Goal: Book appointment/travel/reservation

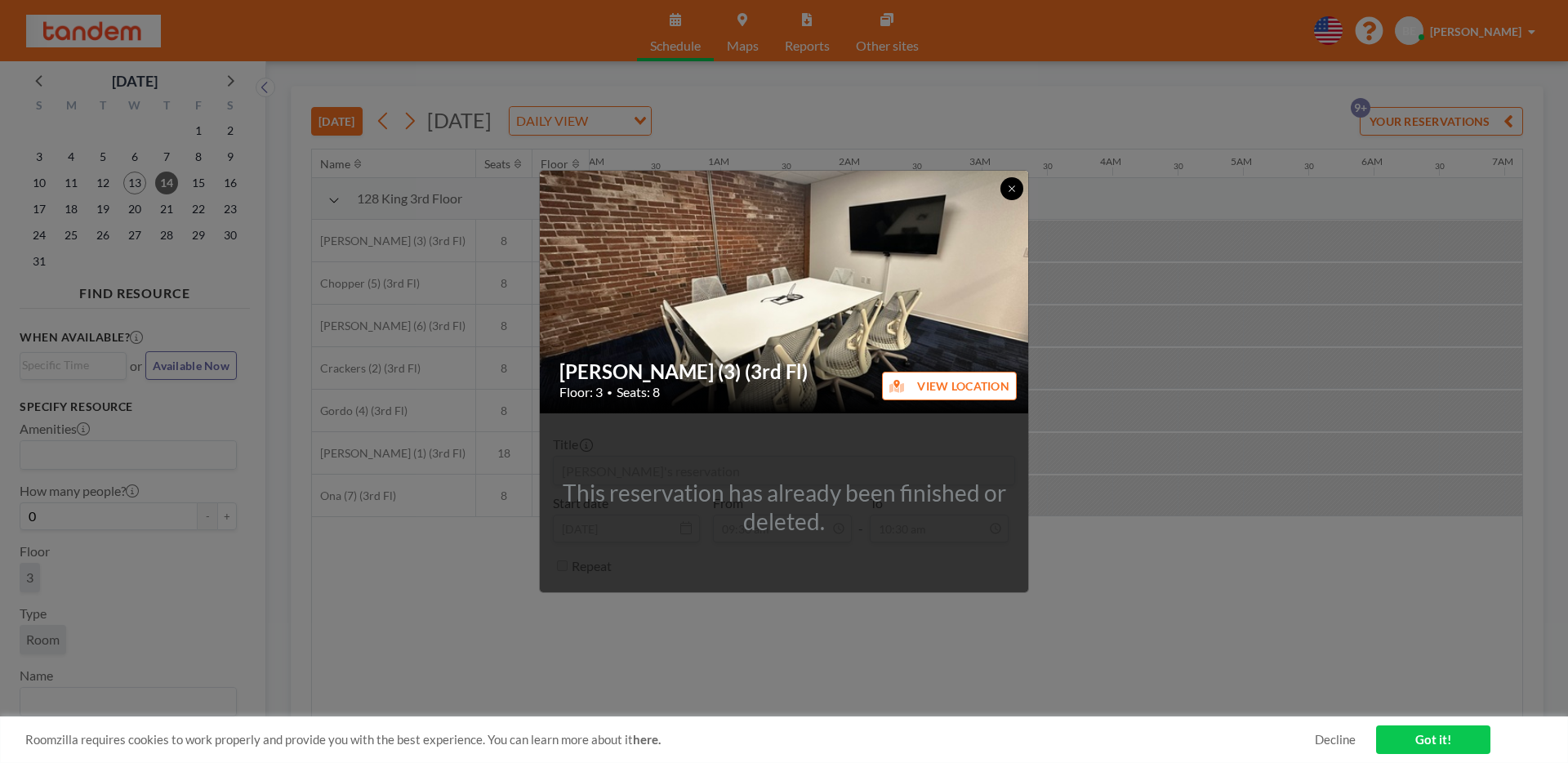
click at [1008, 190] on icon at bounding box center [1012, 188] width 10 height 10
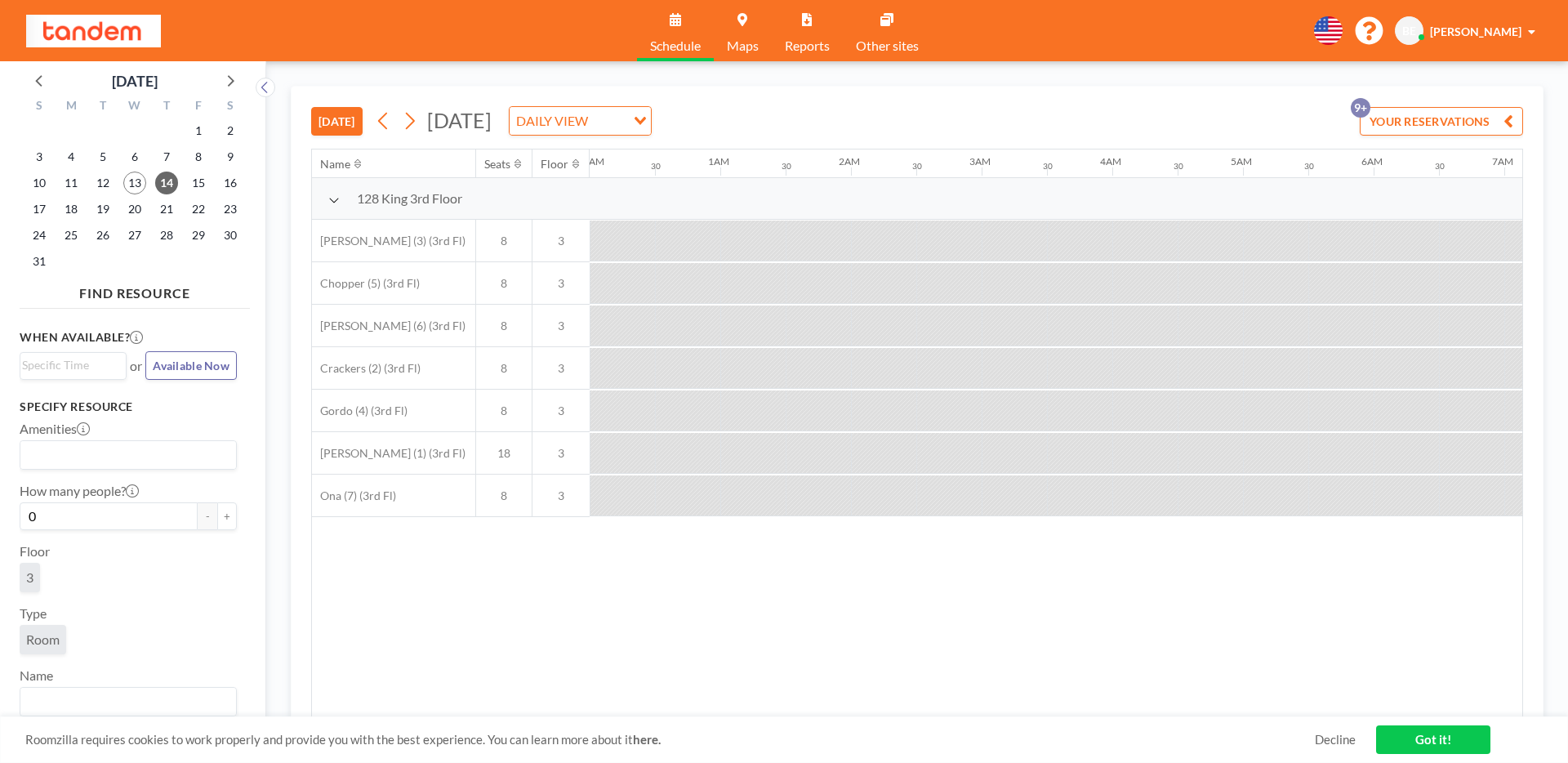
click at [349, 124] on button "[DATE]" at bounding box center [337, 121] width 51 height 29
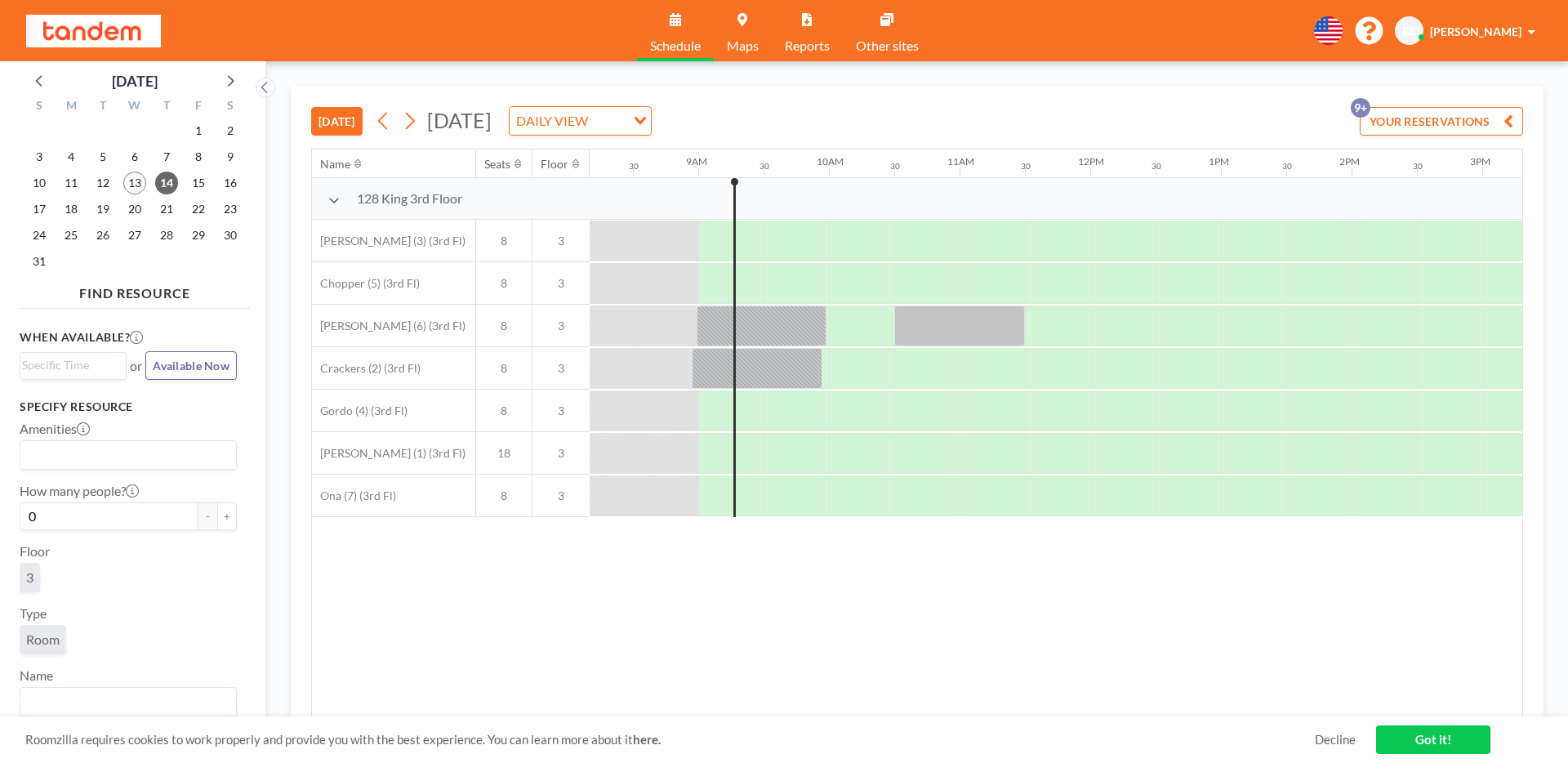
scroll to position [0, 1111]
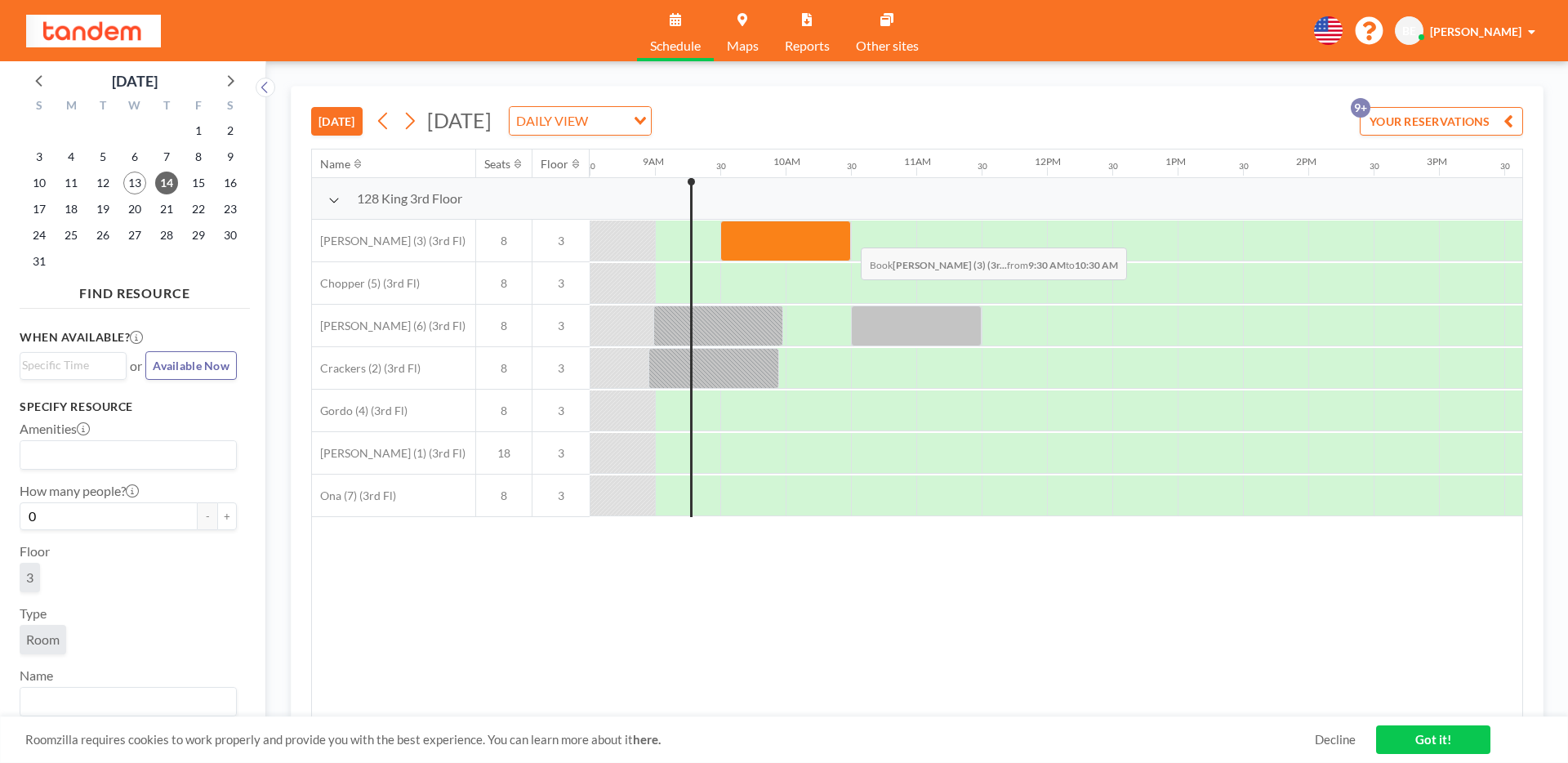
drag, startPoint x: 733, startPoint y: 236, endPoint x: 849, endPoint y: 235, distance: 116.0
click at [849, 235] on div at bounding box center [785, 241] width 131 height 40
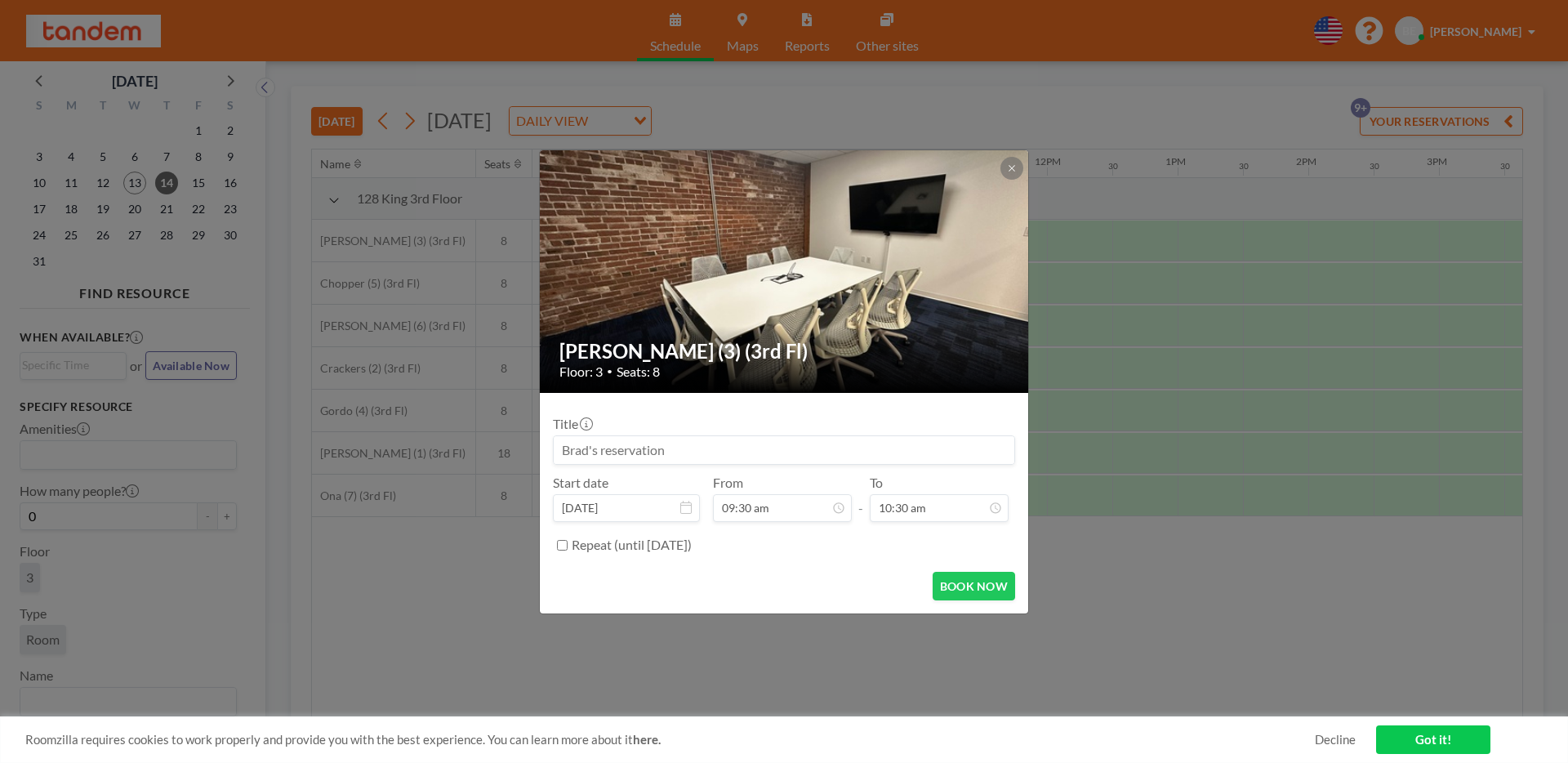
click at [604, 449] on input at bounding box center [784, 451] width 460 height 28
type input "Woz"
click at [962, 586] on button "BOOK NOW" at bounding box center [975, 586] width 83 height 29
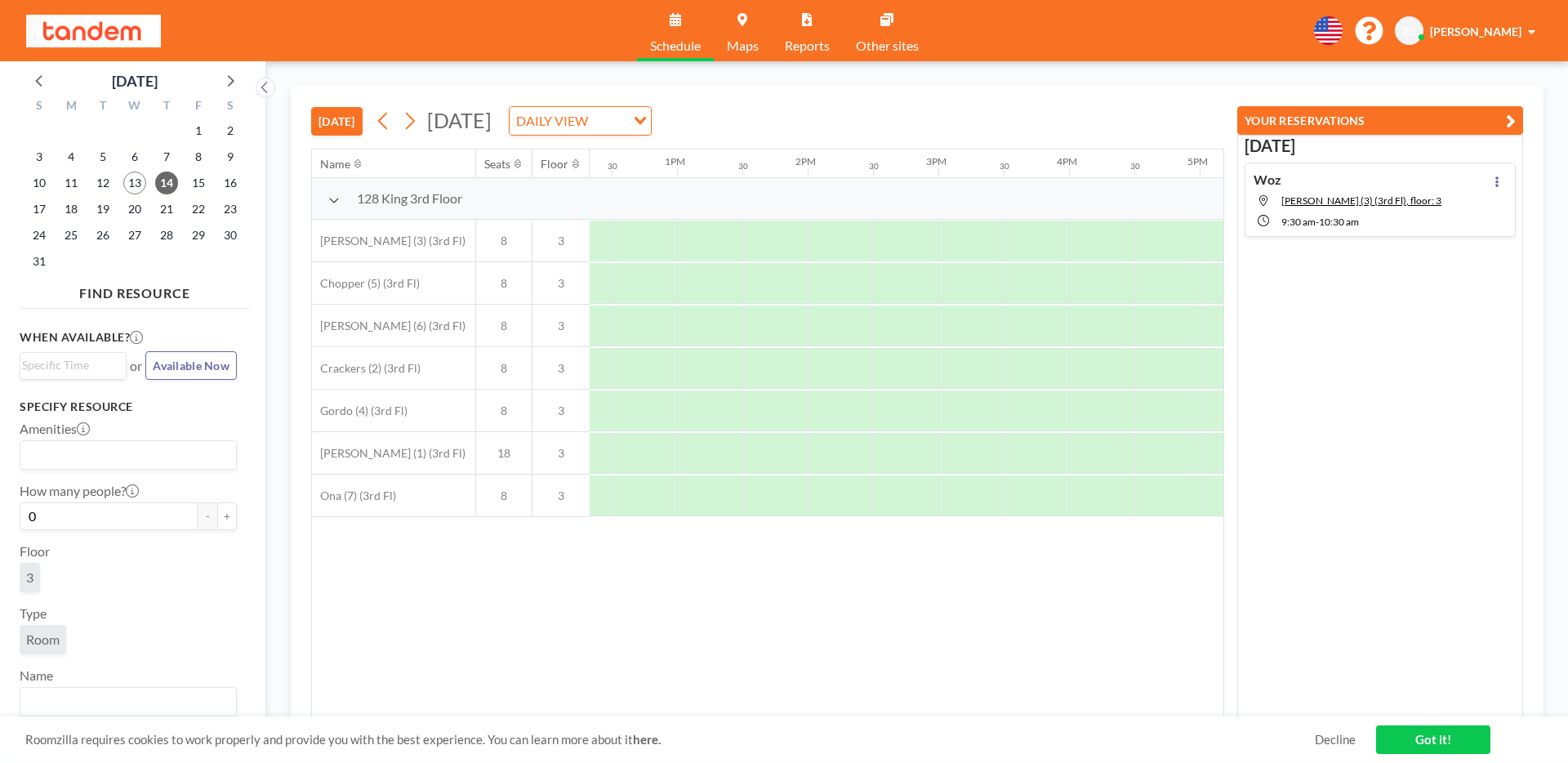
scroll to position [0, 1590]
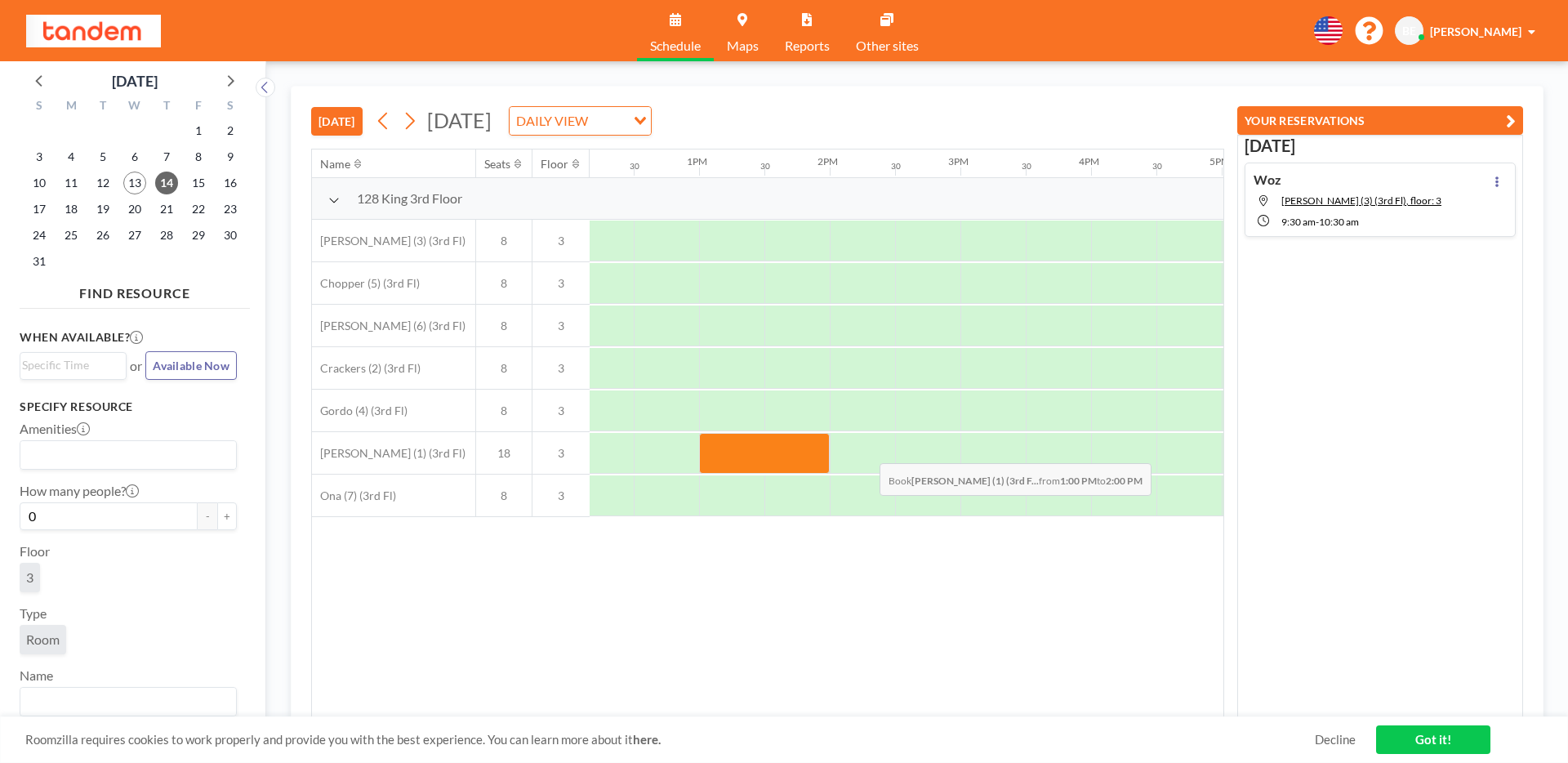
drag, startPoint x: 724, startPoint y: 452, endPoint x: 866, endPoint y: 451, distance: 142.0
click at [866, 451] on div at bounding box center [568, 452] width 3137 height 42
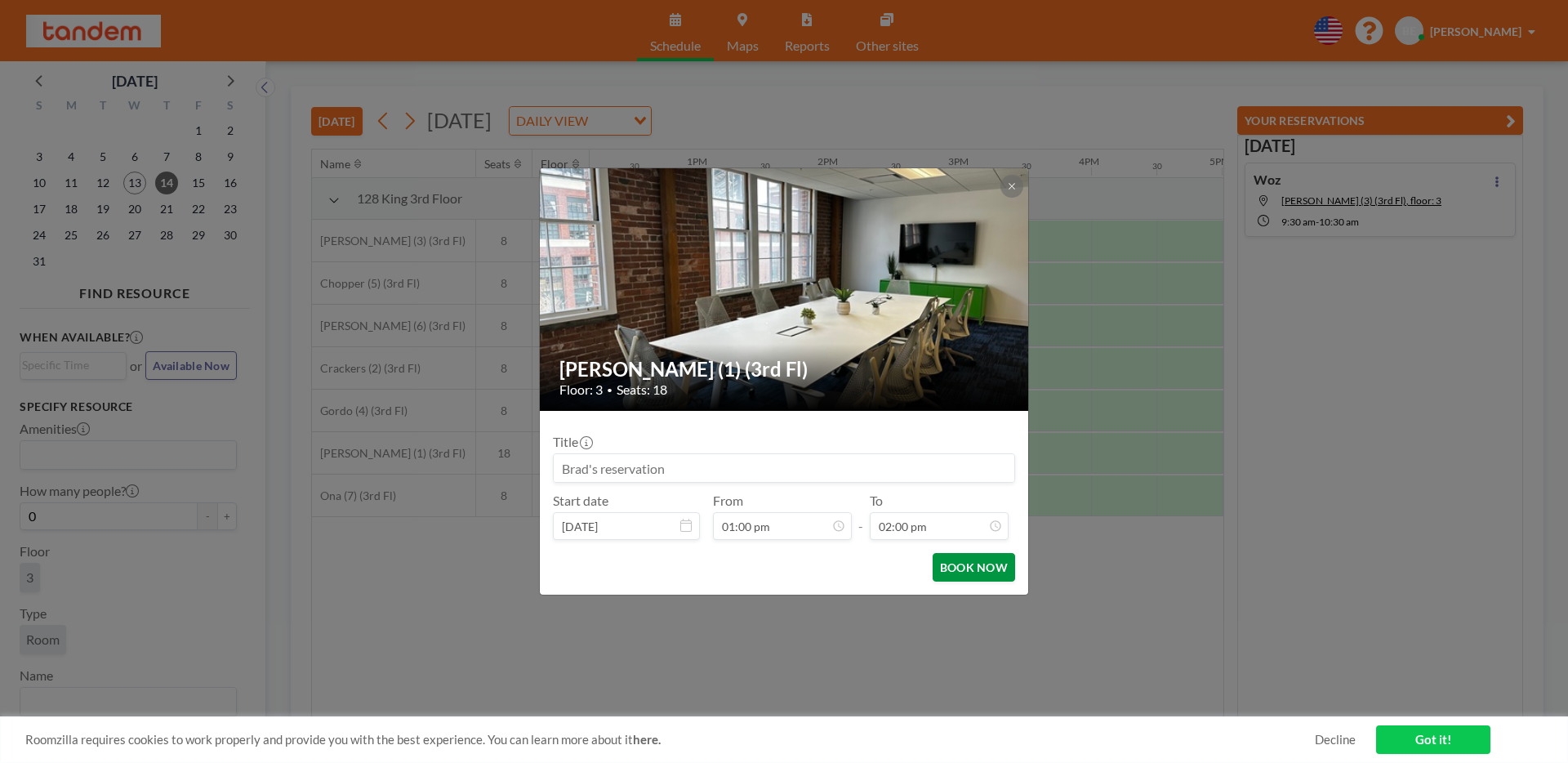
scroll to position [814, 0]
click at [951, 570] on button "BOOK NOW" at bounding box center [975, 567] width 83 height 29
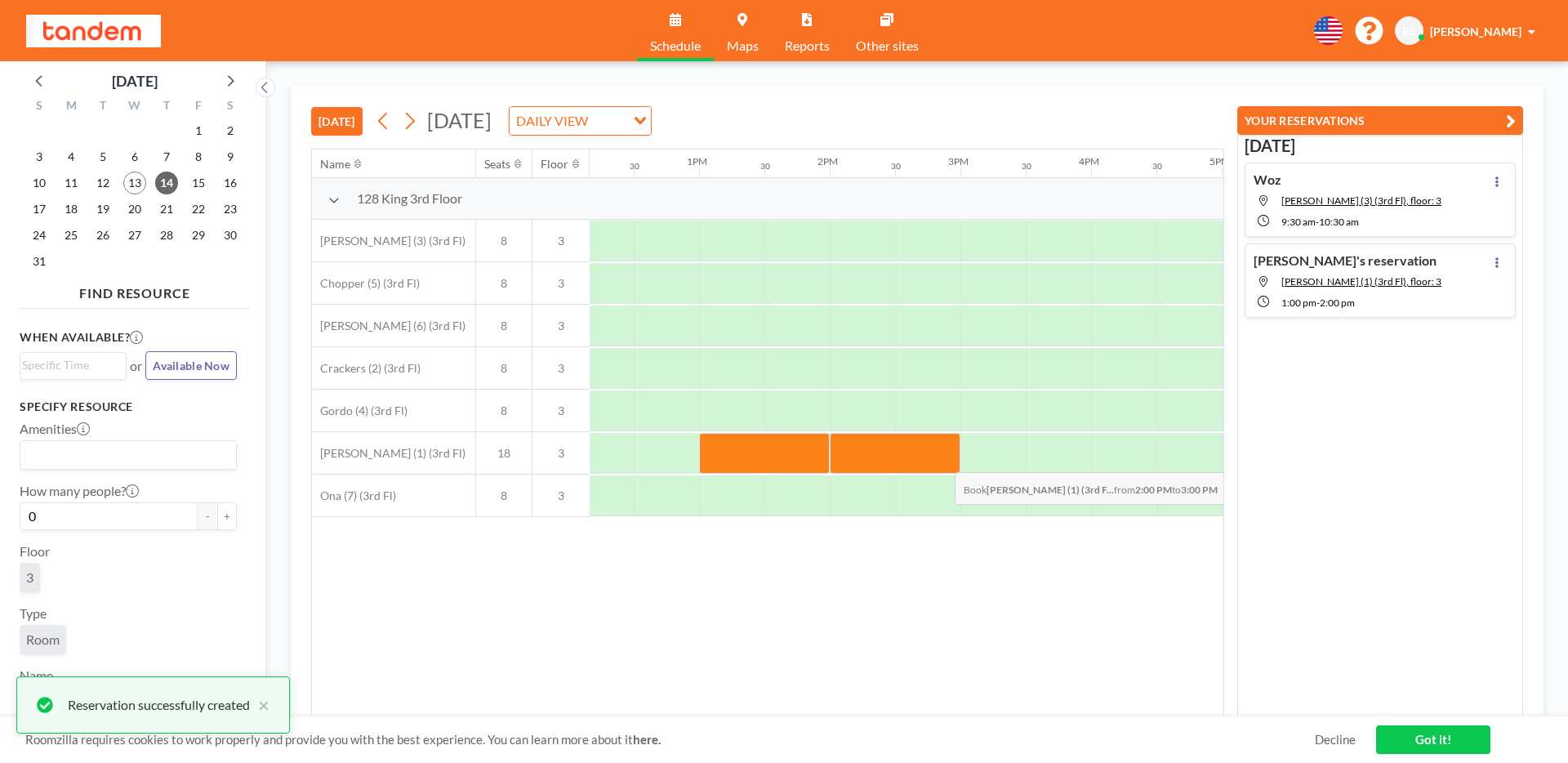
drag, startPoint x: 858, startPoint y: 461, endPoint x: 942, endPoint y: 460, distance: 84.0
click at [942, 460] on div at bounding box center [895, 452] width 131 height 40
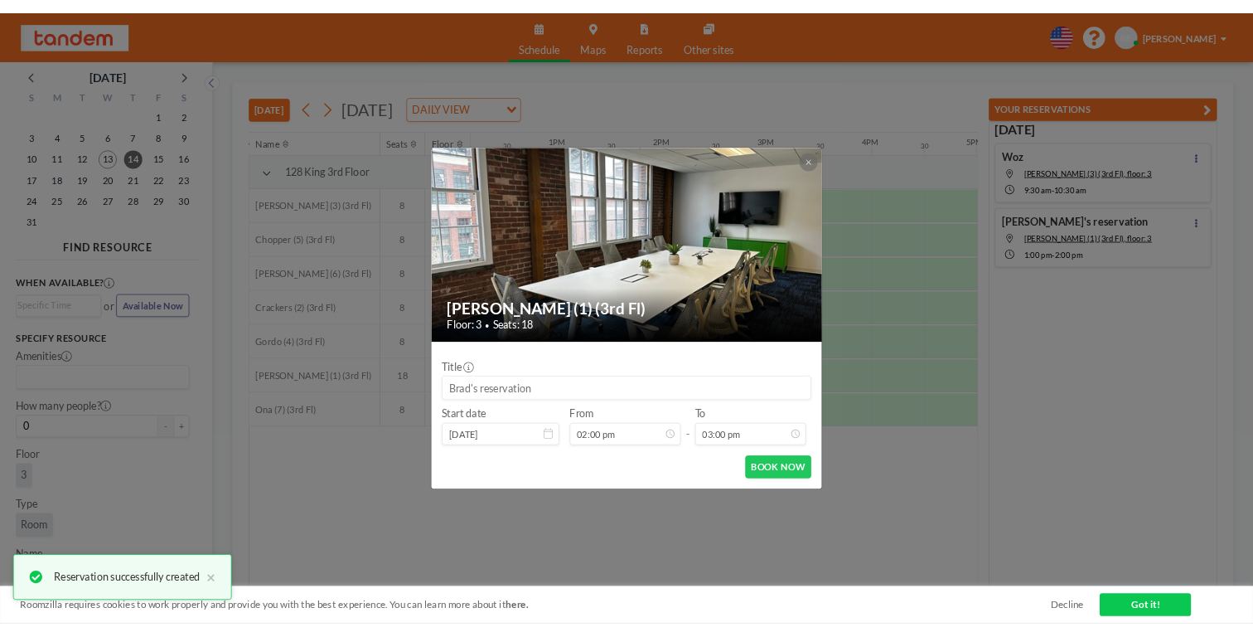
scroll to position [885, 0]
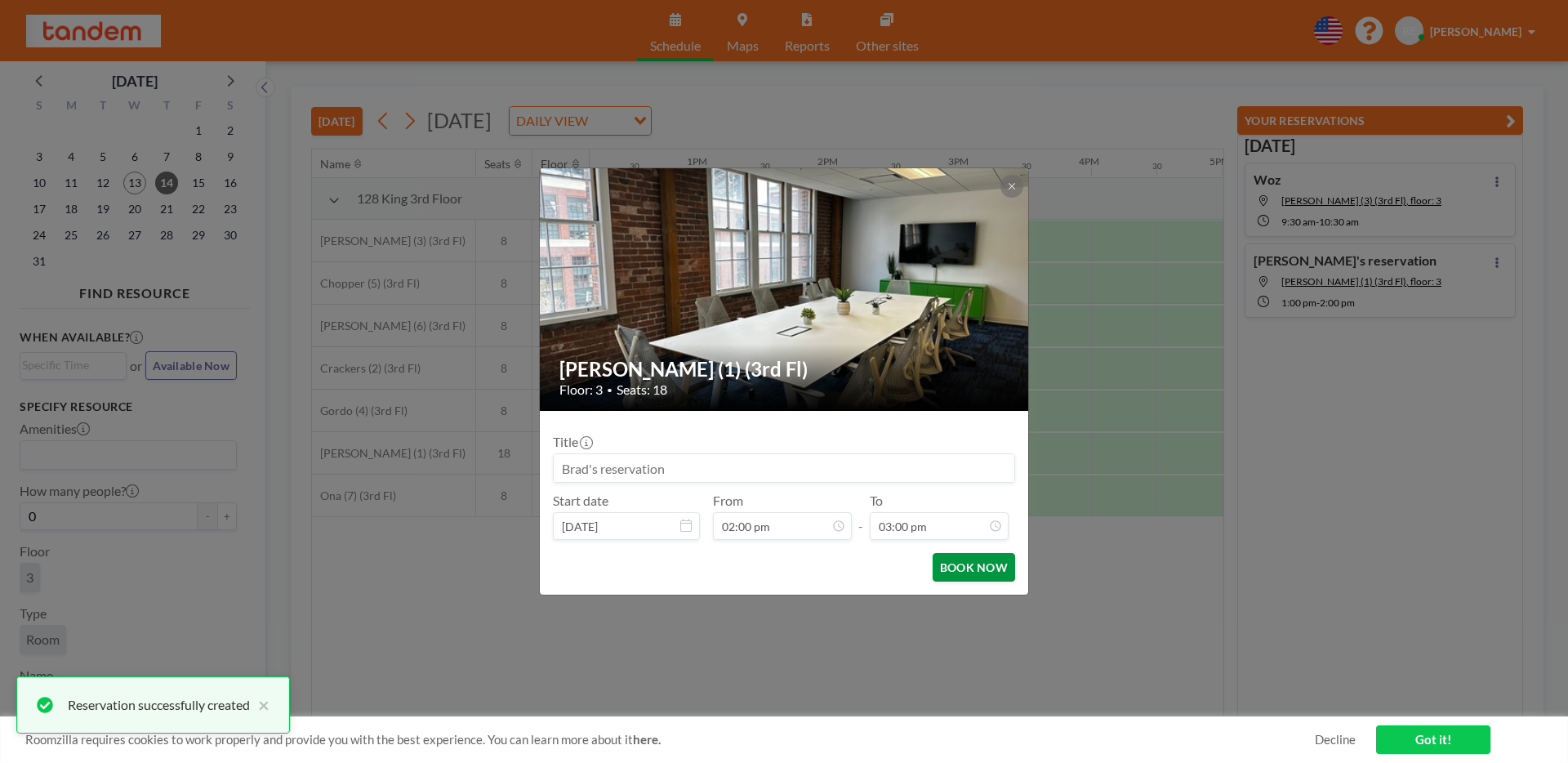
click at [959, 569] on button "BOOK NOW" at bounding box center [975, 567] width 83 height 29
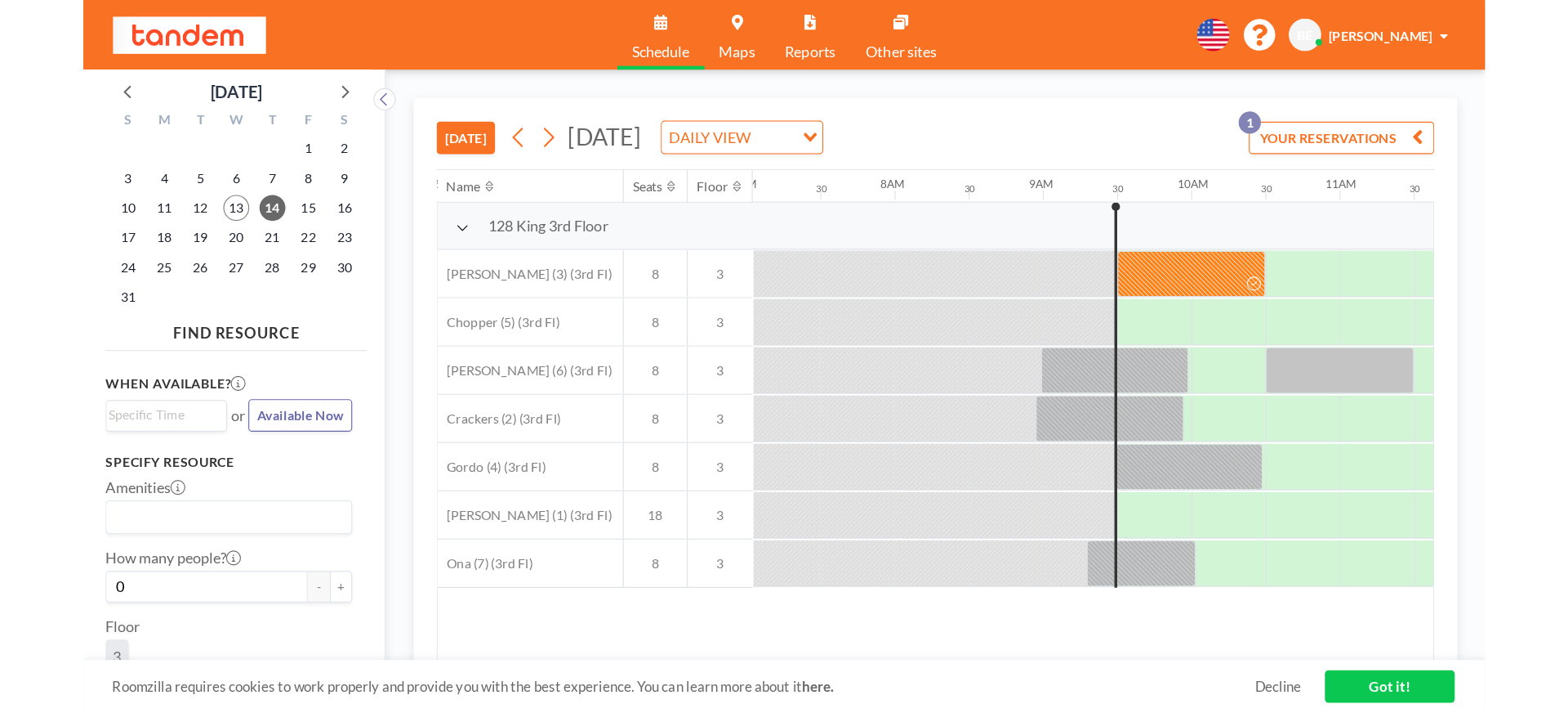
scroll to position [0, 922]
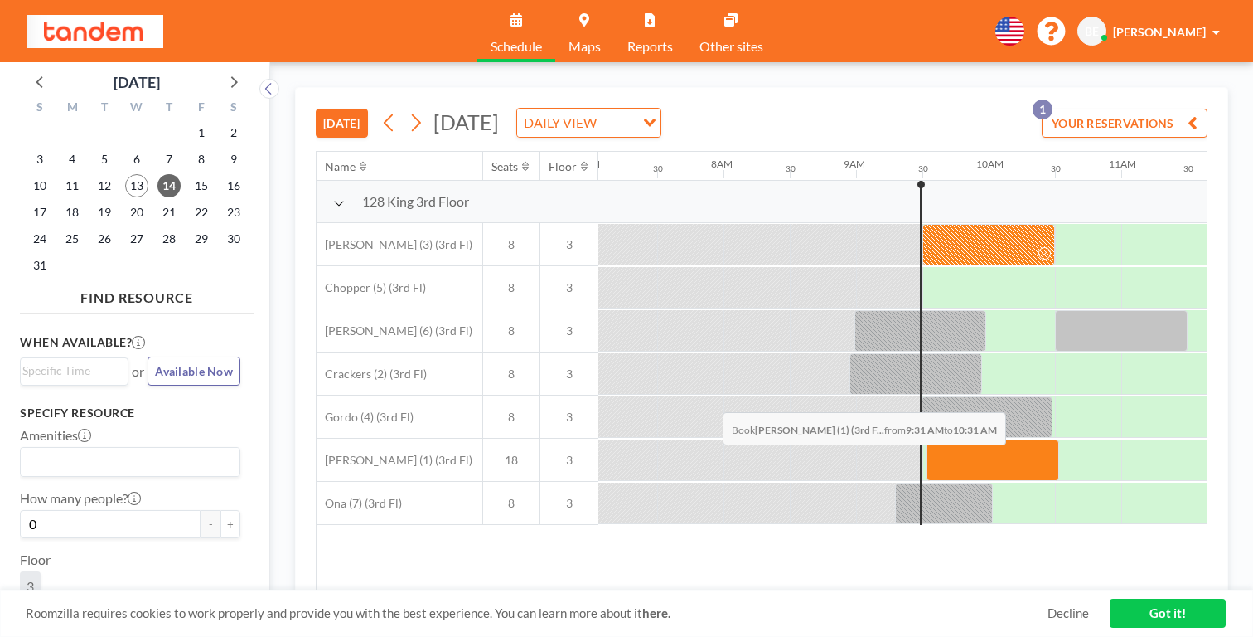
drag, startPoint x: 604, startPoint y: 366, endPoint x: 736, endPoint y: 375, distance: 132.2
click at [736, 438] on div at bounding box center [1254, 459] width 3183 height 43
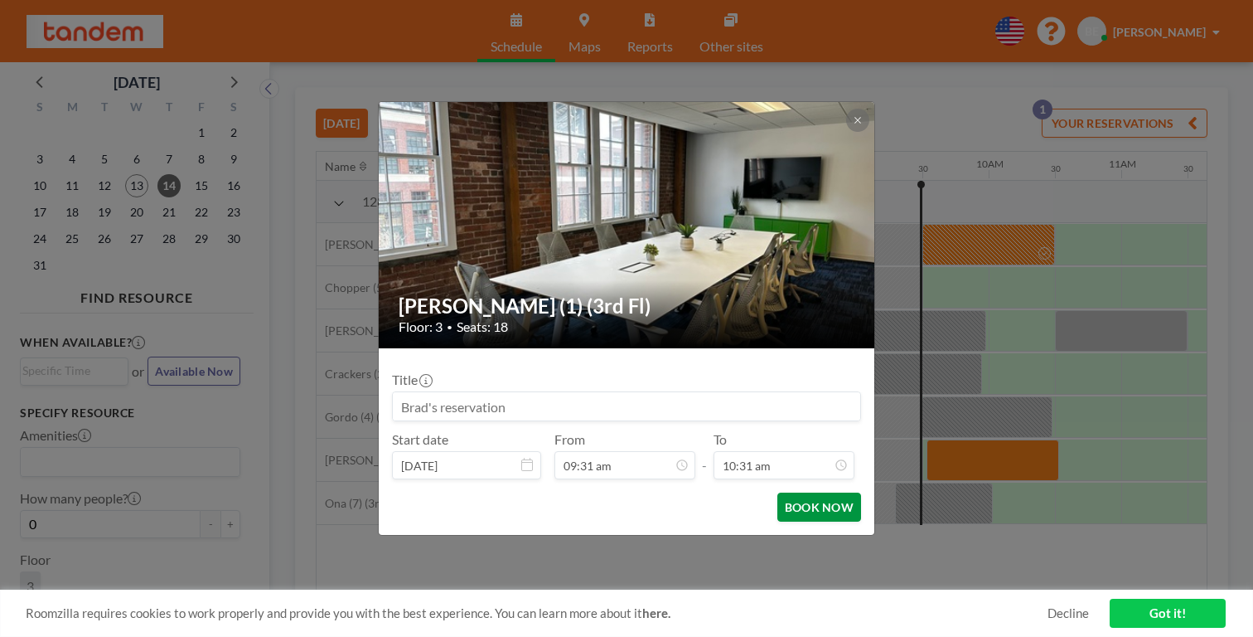
click at [777, 492] on button "BOOK NOW" at bounding box center [819, 506] width 84 height 29
